Goal: Find contact information: Find contact information

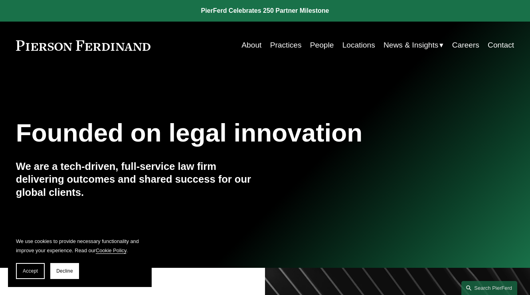
click at [508, 40] on link "Contact" at bounding box center [501, 45] width 26 height 15
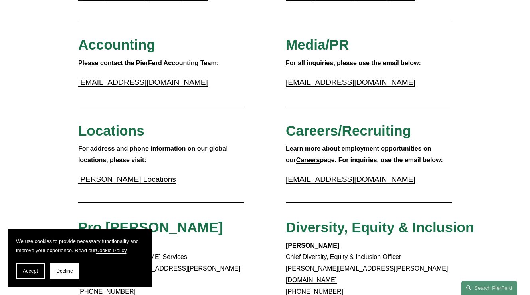
scroll to position [154, 0]
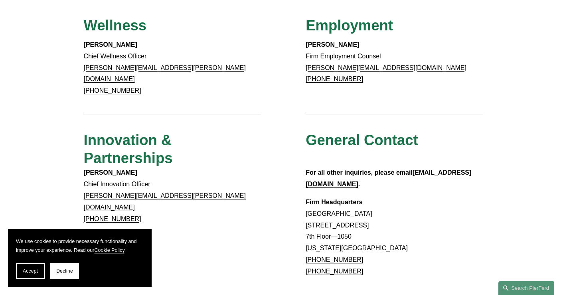
scroll to position [770, 0]
